Goal: Find specific page/section: Find specific page/section

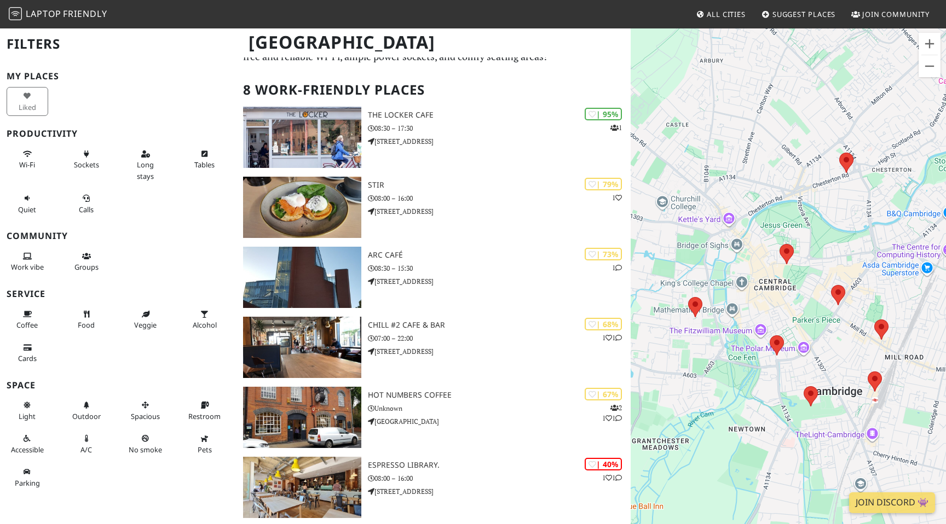
scroll to position [33, 0]
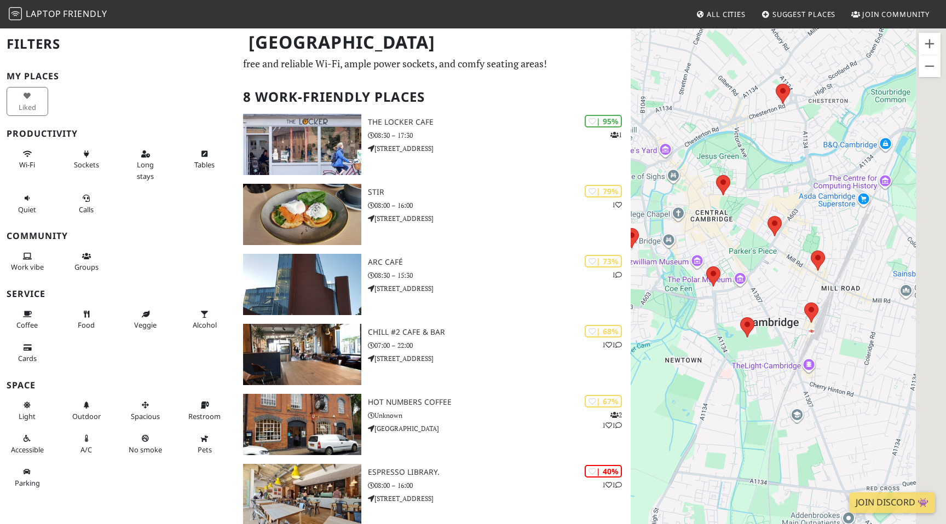
drag, startPoint x: 849, startPoint y: 342, endPoint x: 781, endPoint y: 272, distance: 97.9
click at [781, 272] on div "To navigate, press the arrow keys." at bounding box center [788, 289] width 315 height 524
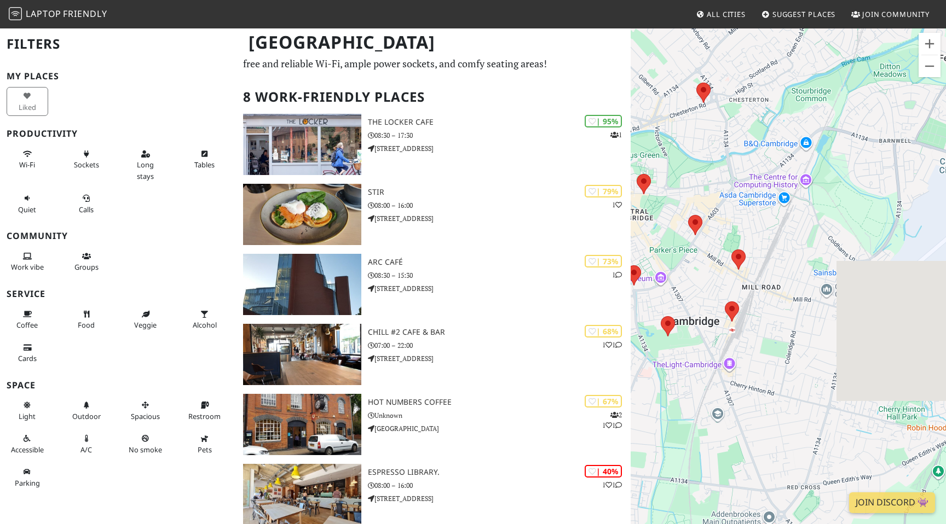
drag, startPoint x: 781, startPoint y: 272, endPoint x: 692, endPoint y: 272, distance: 88.1
click at [692, 272] on div "To navigate, press the arrow keys." at bounding box center [788, 289] width 315 height 524
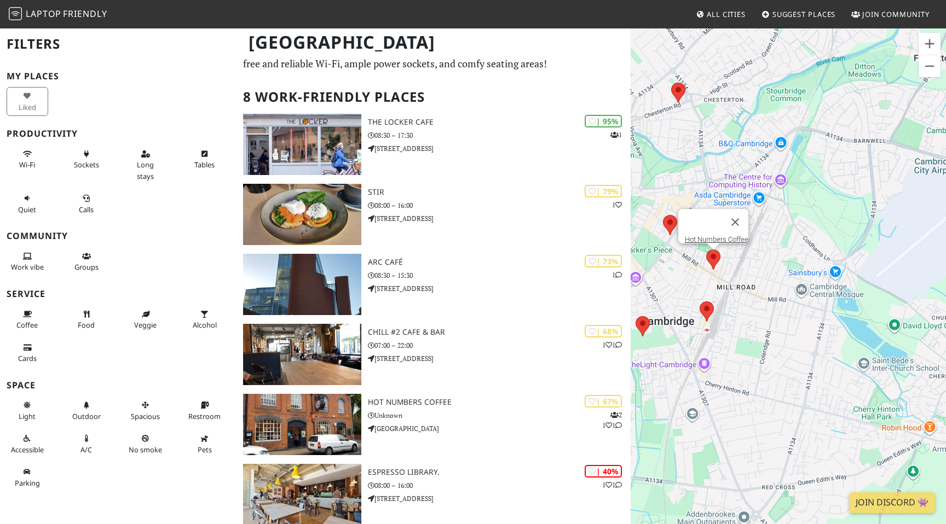
click at [706, 250] on area at bounding box center [706, 250] width 0 height 0
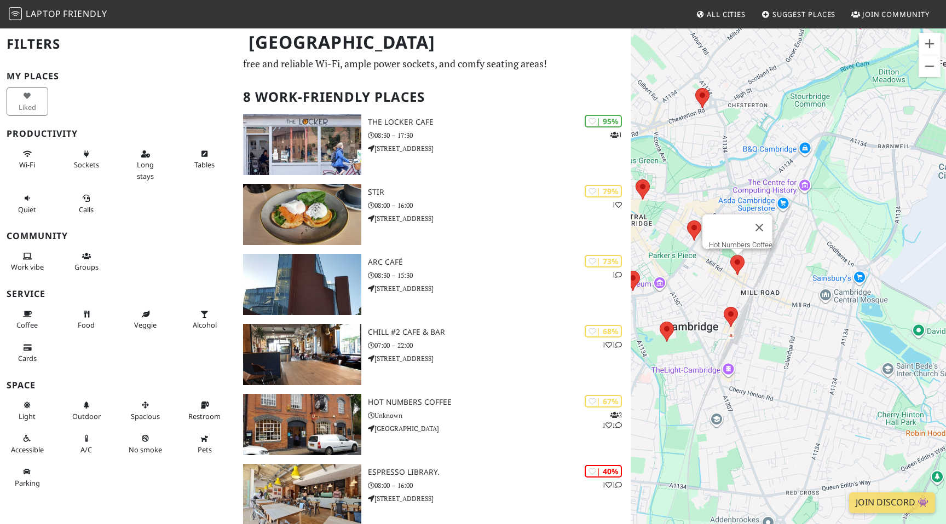
drag, startPoint x: 678, startPoint y: 265, endPoint x: 703, endPoint y: 270, distance: 25.1
click at [703, 270] on div "To navigate, press the arrow keys. Hot Numbers Coffee" at bounding box center [788, 289] width 315 height 524
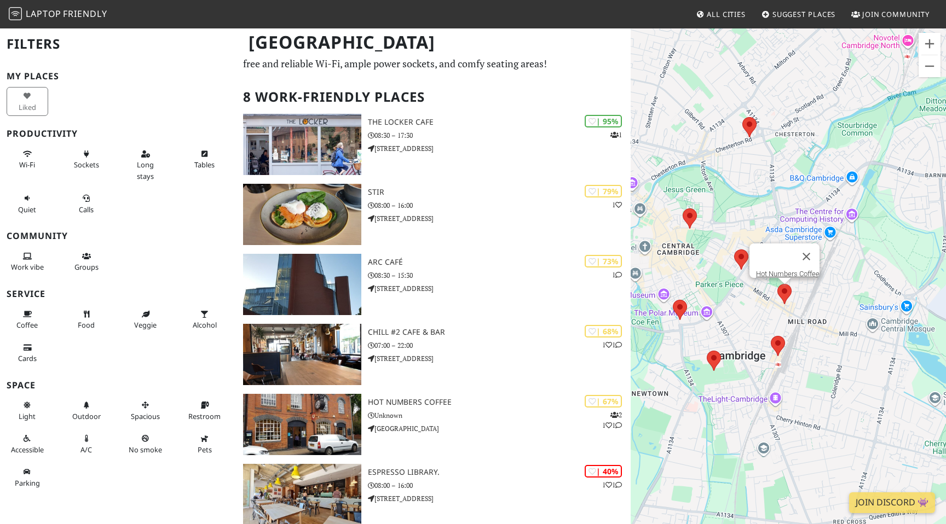
drag, startPoint x: 690, startPoint y: 279, endPoint x: 739, endPoint y: 309, distance: 57.7
click at [739, 309] on div "To navigate, press the arrow keys. Hot Numbers Coffee" at bounding box center [788, 289] width 315 height 524
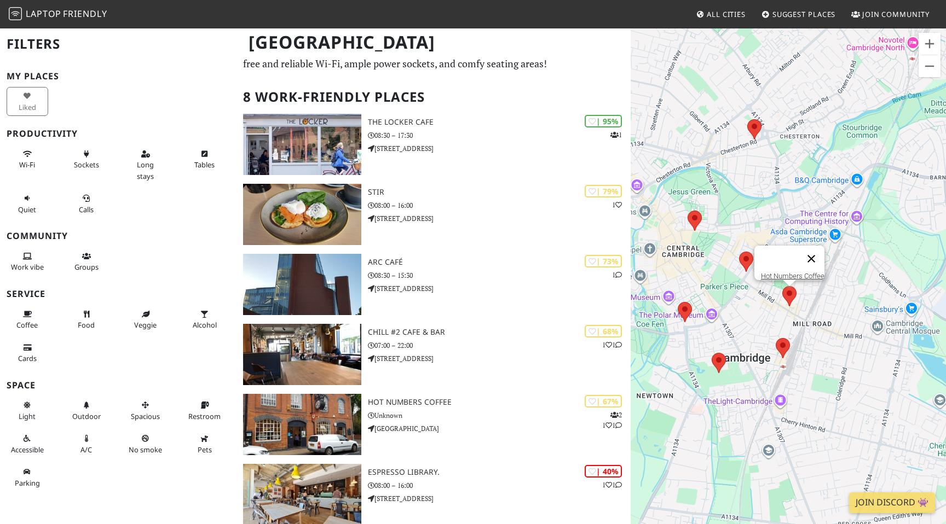
click at [813, 251] on button "Close" at bounding box center [811, 259] width 26 height 26
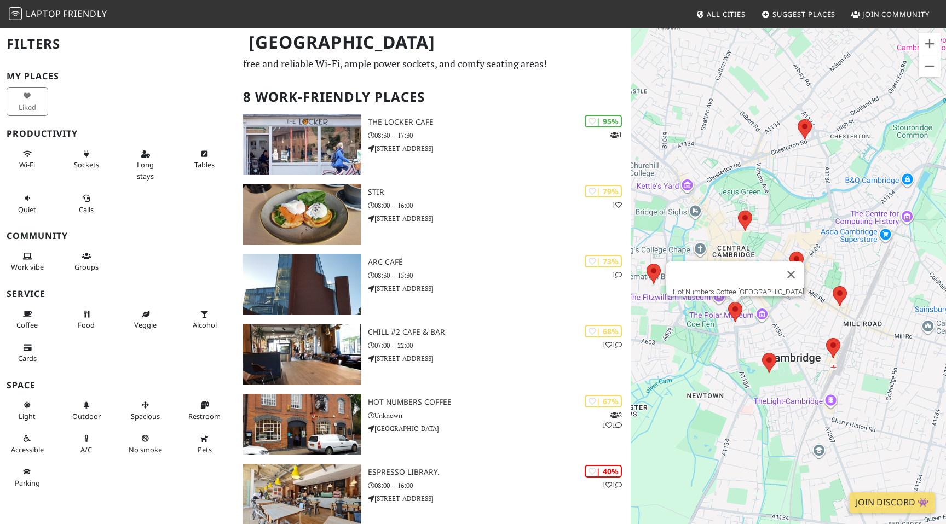
click at [728, 302] on area at bounding box center [728, 302] width 0 height 0
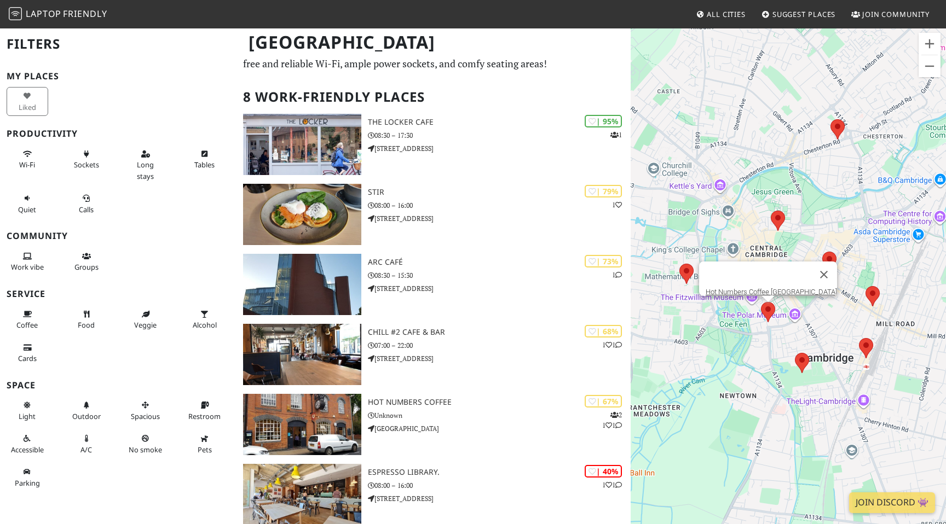
click at [667, 287] on div "To navigate, press the arrow keys. Hot Numbers Coffee Trumpington Street" at bounding box center [788, 289] width 315 height 524
click at [800, 182] on div "To navigate, press the arrow keys. Hot Numbers Coffee Trumpington Street" at bounding box center [788, 289] width 315 height 524
click at [828, 268] on button "Close" at bounding box center [824, 275] width 26 height 26
drag, startPoint x: 761, startPoint y: 270, endPoint x: 727, endPoint y: 294, distance: 41.2
click at [727, 294] on div "To navigate, press the arrow keys." at bounding box center [788, 289] width 315 height 524
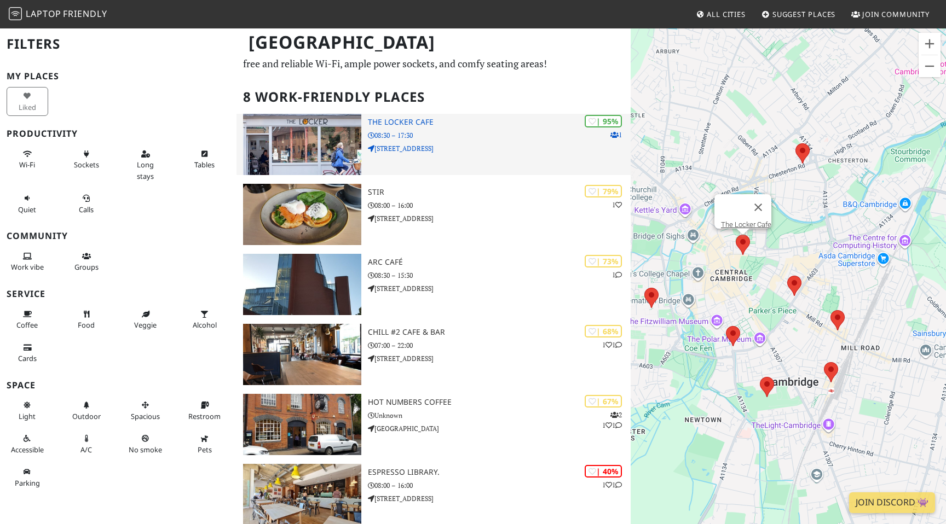
click at [332, 154] on img at bounding box center [302, 144] width 118 height 61
